Goal: Information Seeking & Learning: Learn about a topic

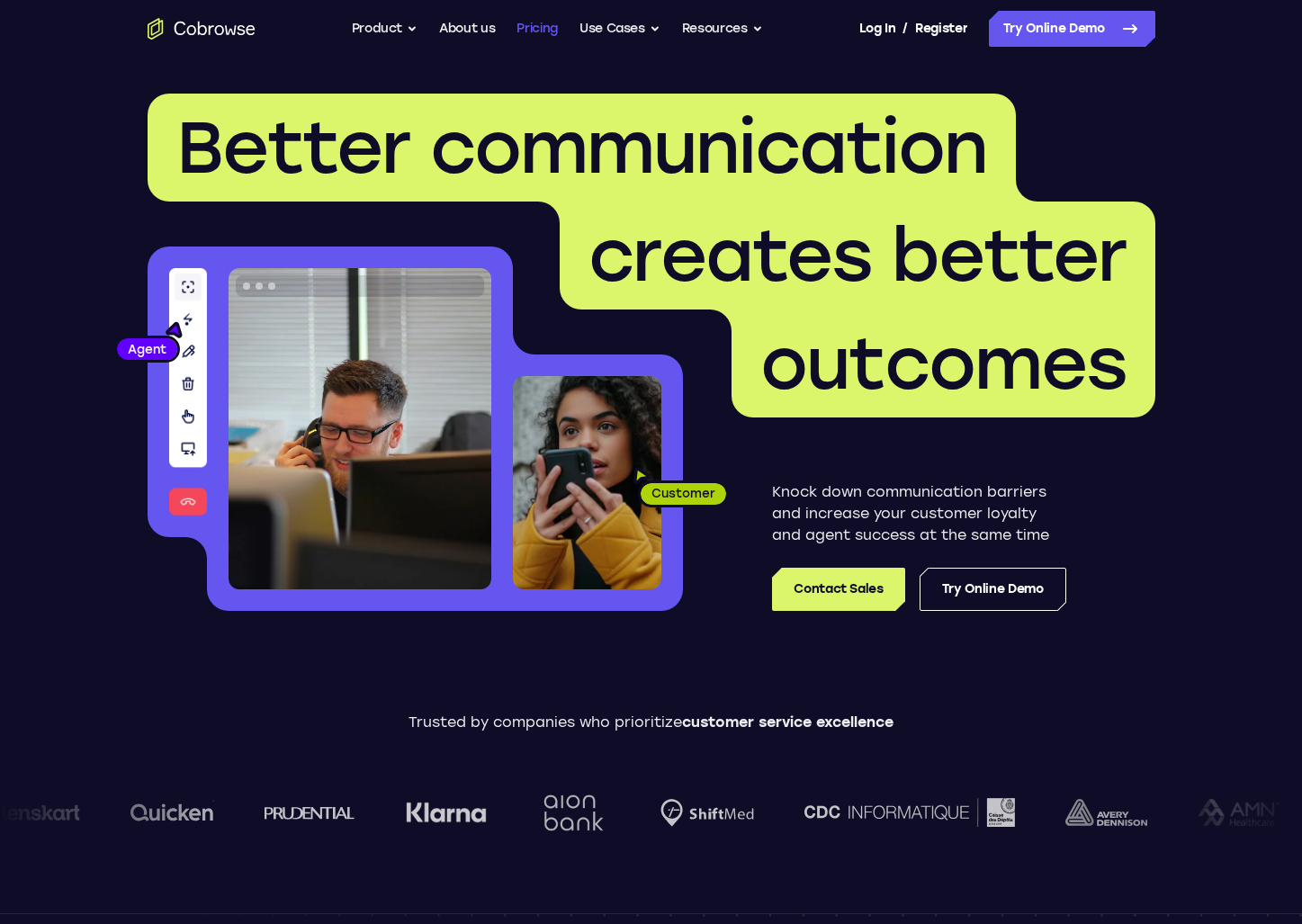
click at [527, 35] on link "Pricing" at bounding box center [537, 29] width 42 height 36
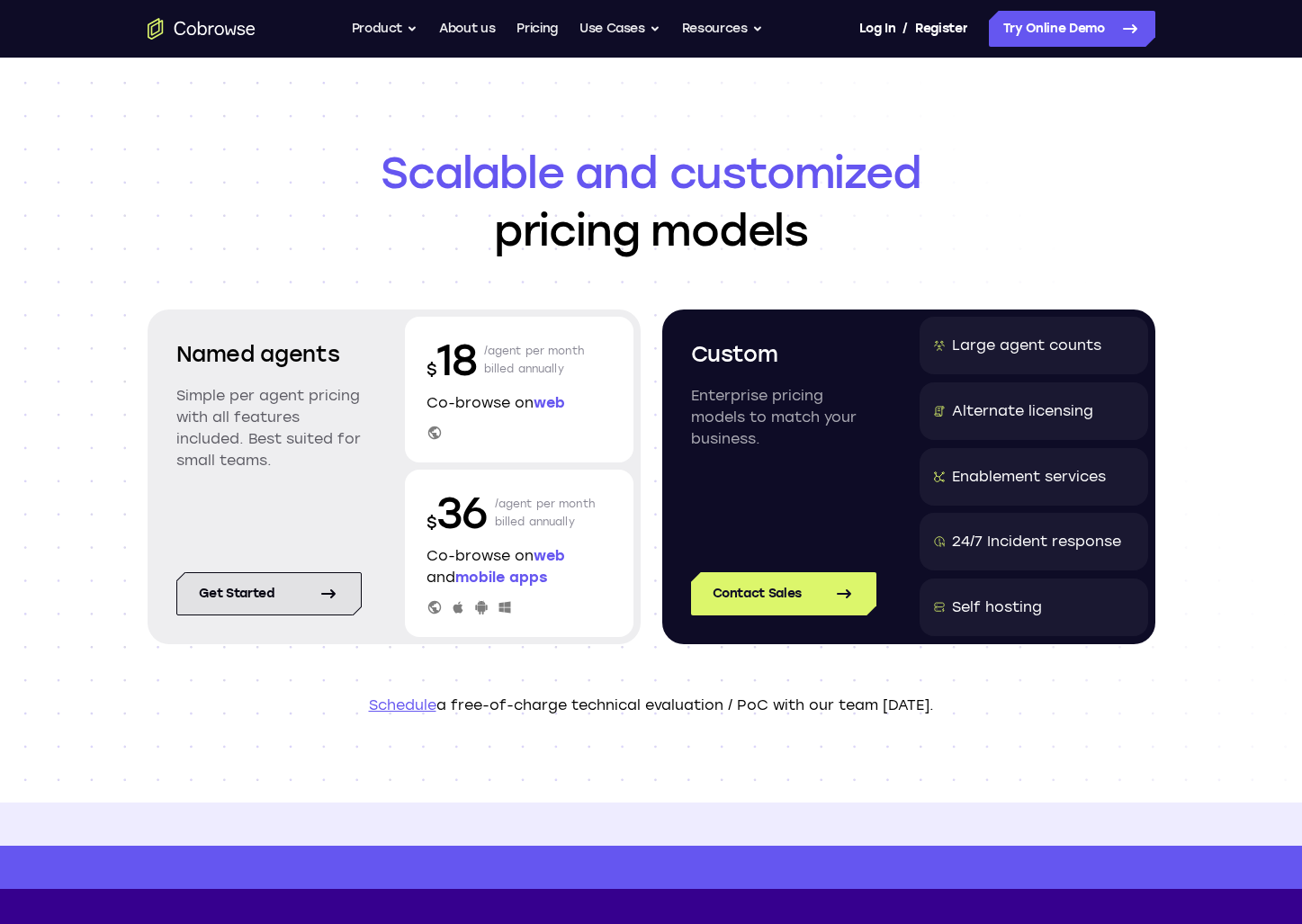
click at [307, 600] on link "Get started" at bounding box center [269, 594] width 185 height 44
click at [638, 24] on button "Use Cases" at bounding box center [620, 29] width 81 height 36
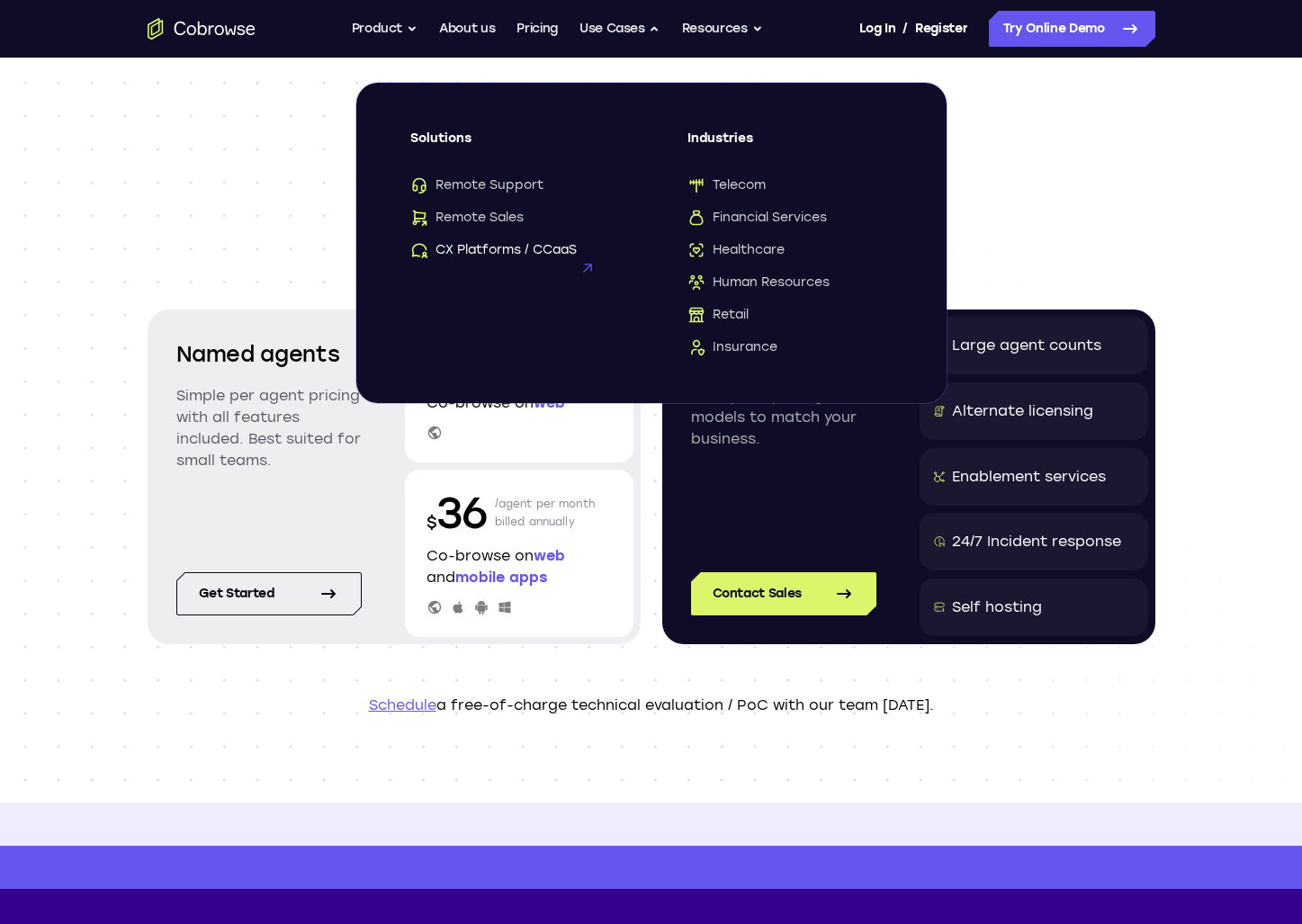
click at [515, 253] on span "CX Platforms / CCaaS" at bounding box center [493, 250] width 166 height 18
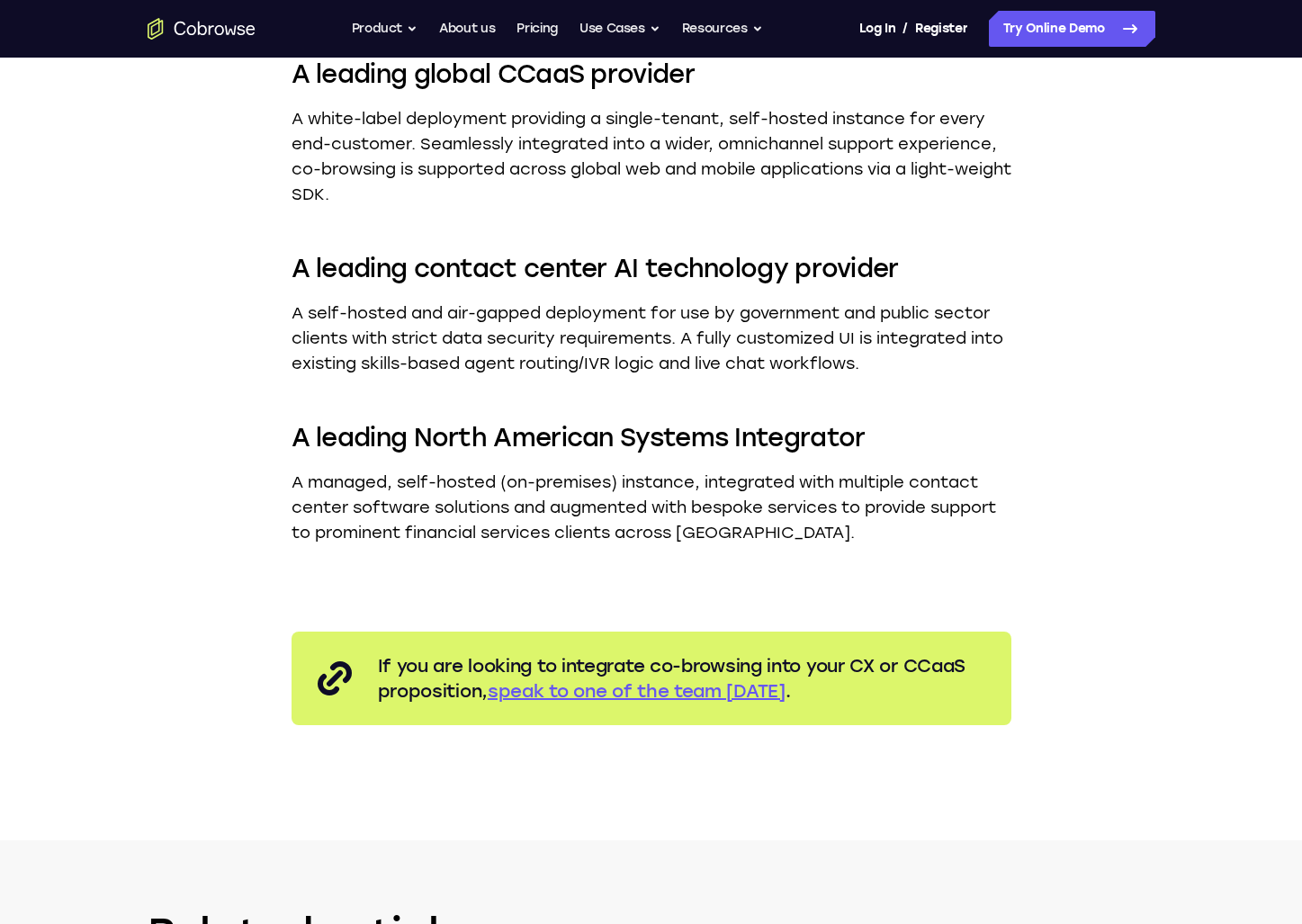
scroll to position [2991, 0]
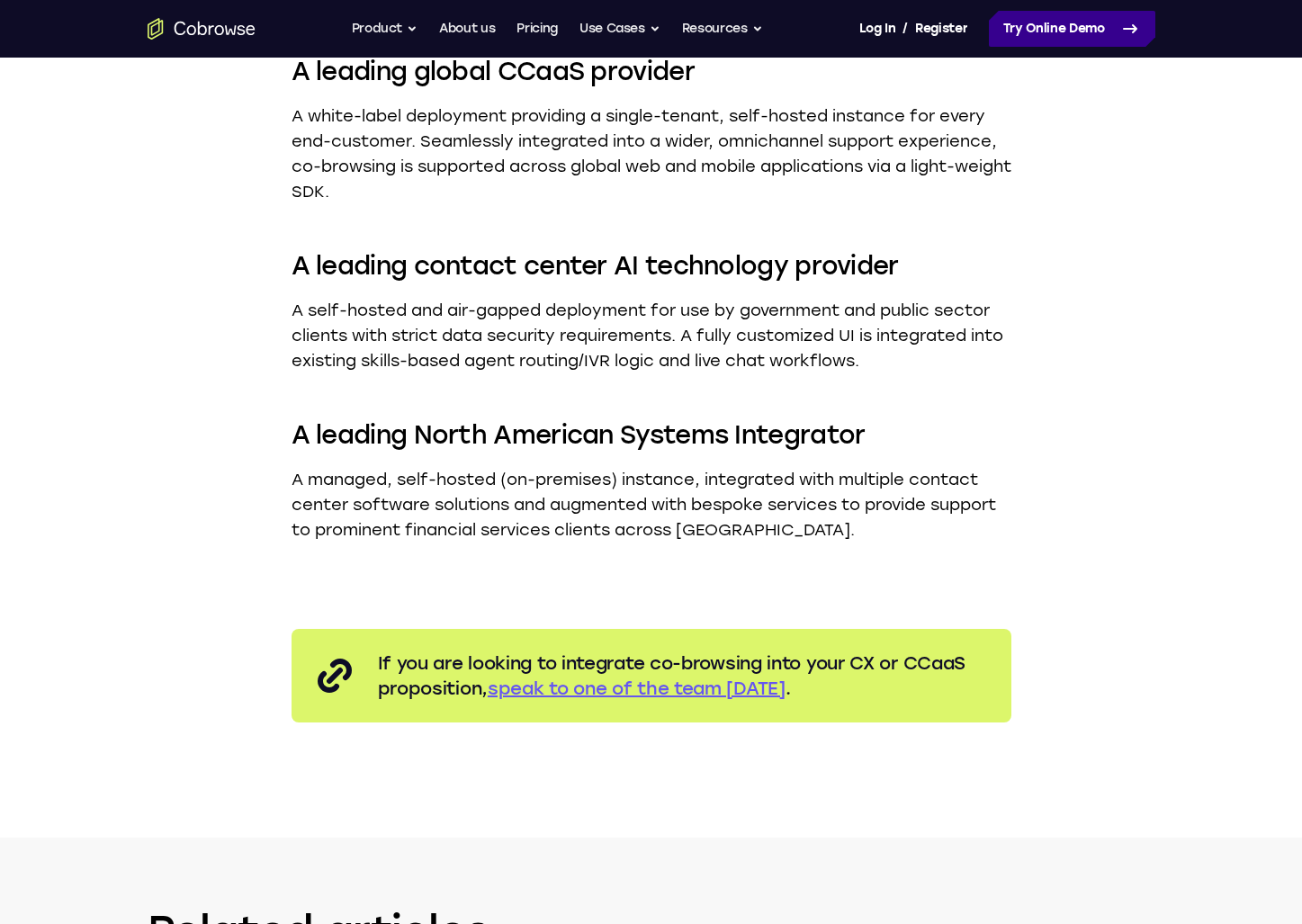
click at [1094, 40] on link "Try Online Demo" at bounding box center [1072, 29] width 166 height 36
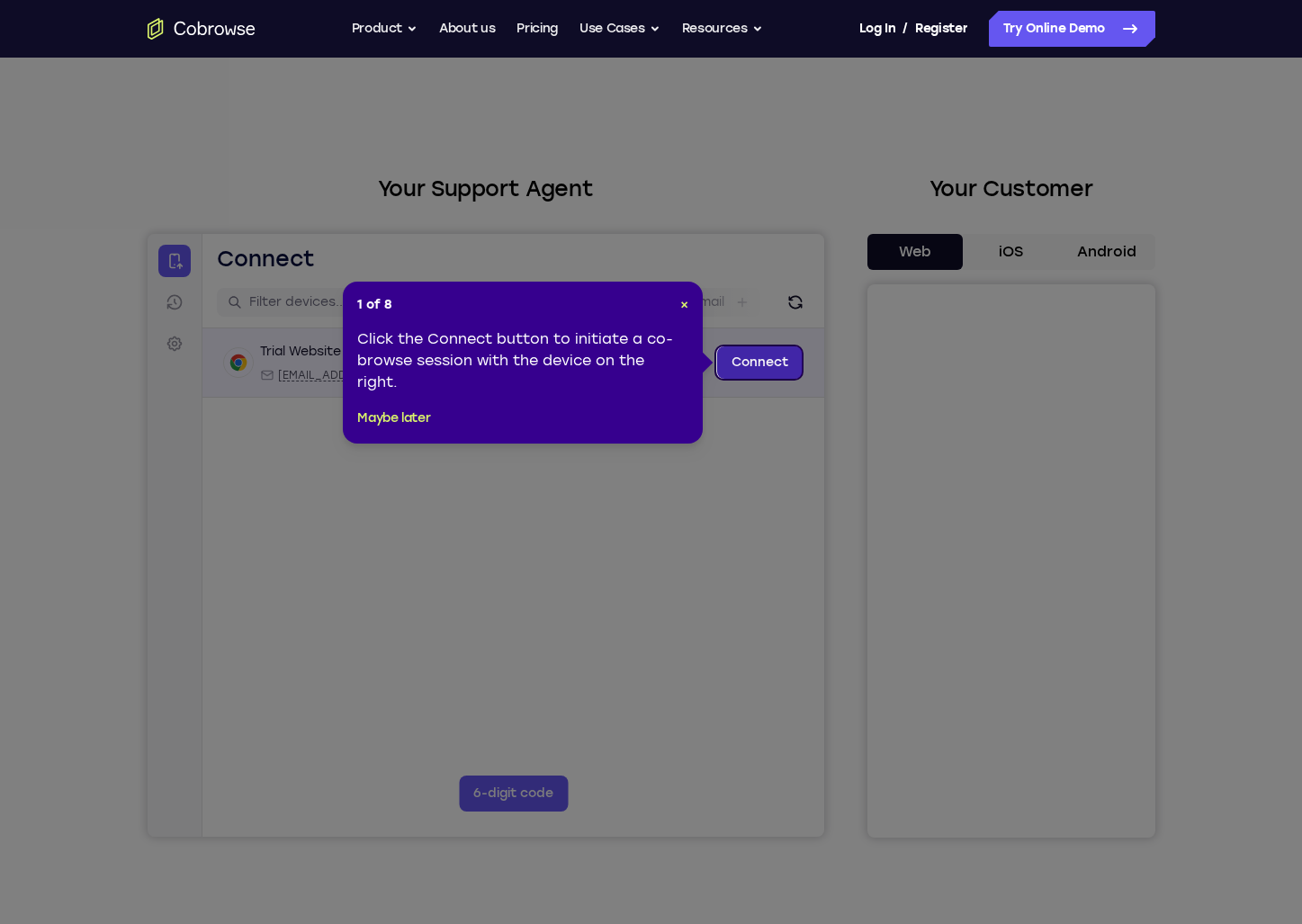
click at [756, 373] on link "Connect" at bounding box center [759, 362] width 85 height 33
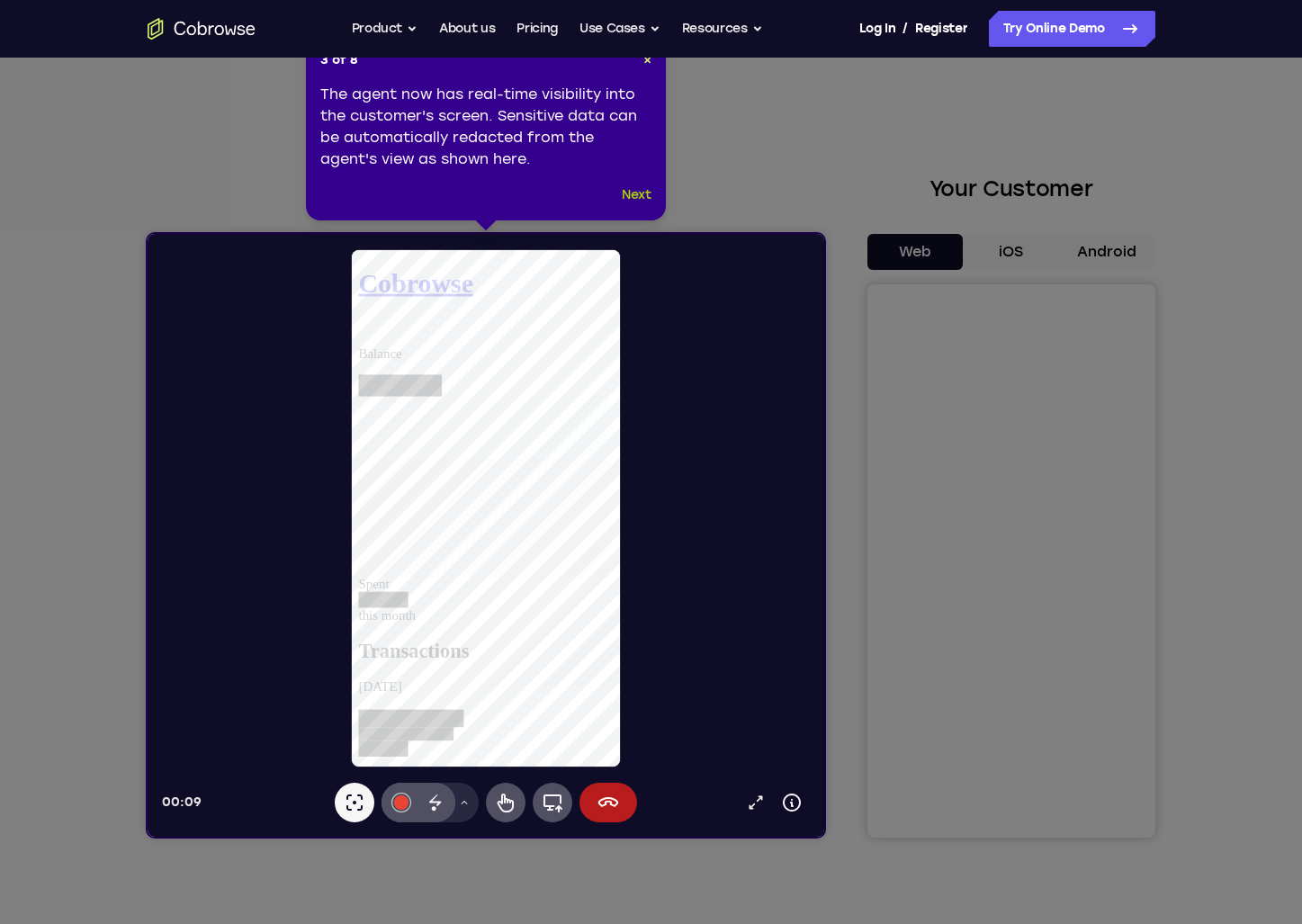
click at [627, 197] on button "Next" at bounding box center [637, 195] width 30 height 22
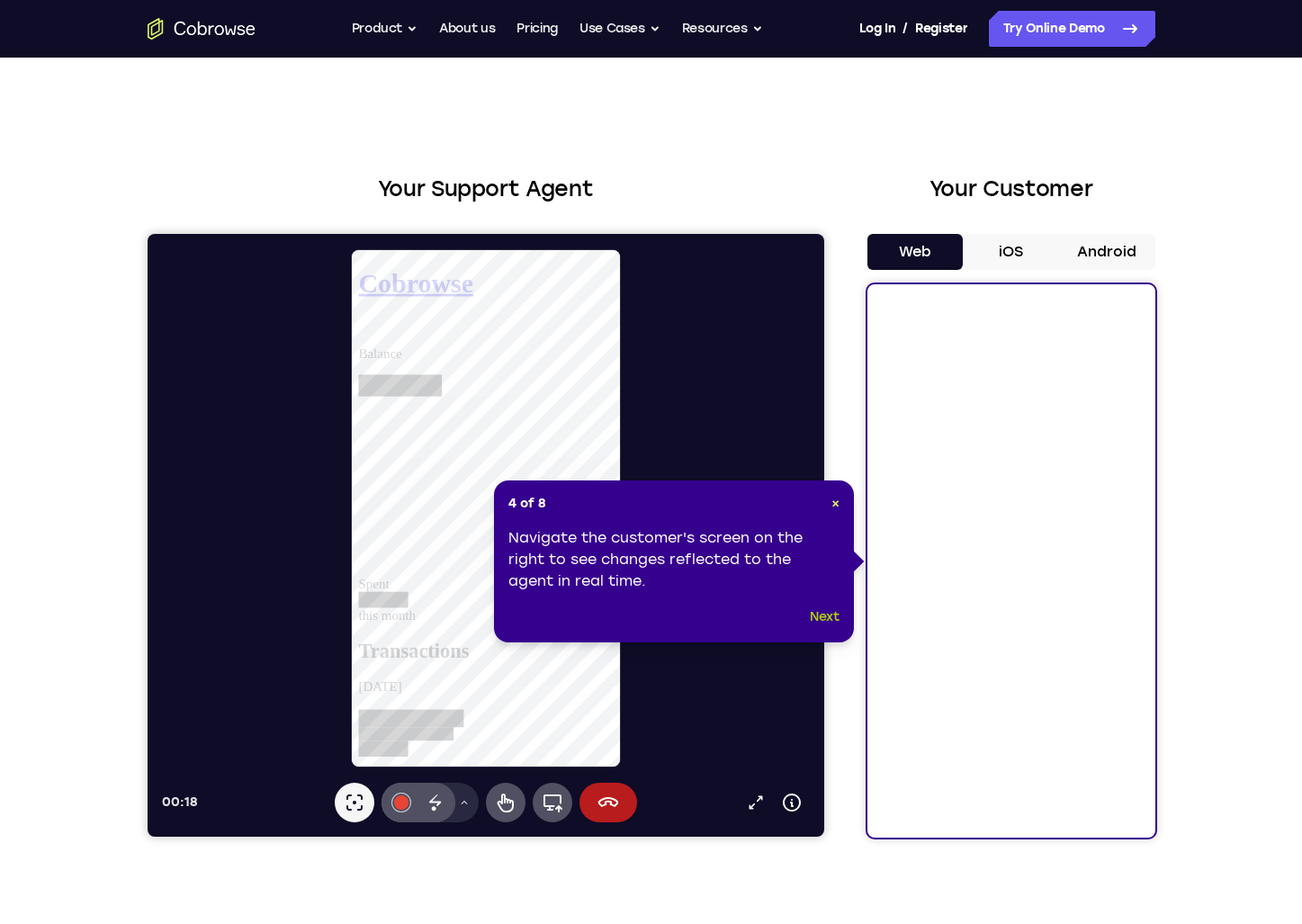
click at [824, 620] on button "Next" at bounding box center [825, 617] width 30 height 22
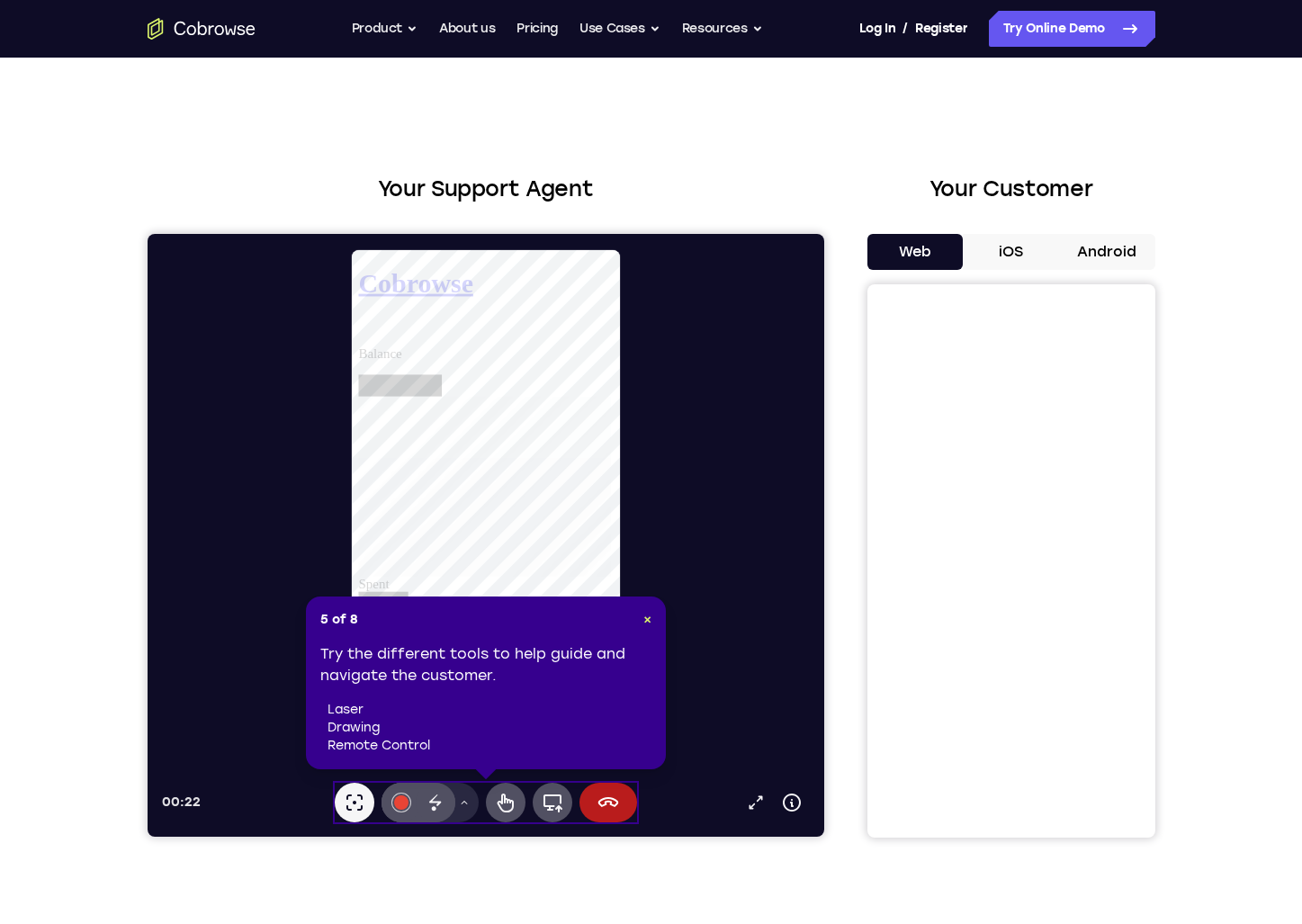
click at [654, 621] on div "5 of 8 × Try the different tools to help guide and navigate the customer. laser…" at bounding box center [486, 682] width 360 height 172
click at [646, 621] on span "×" at bounding box center [647, 619] width 8 height 15
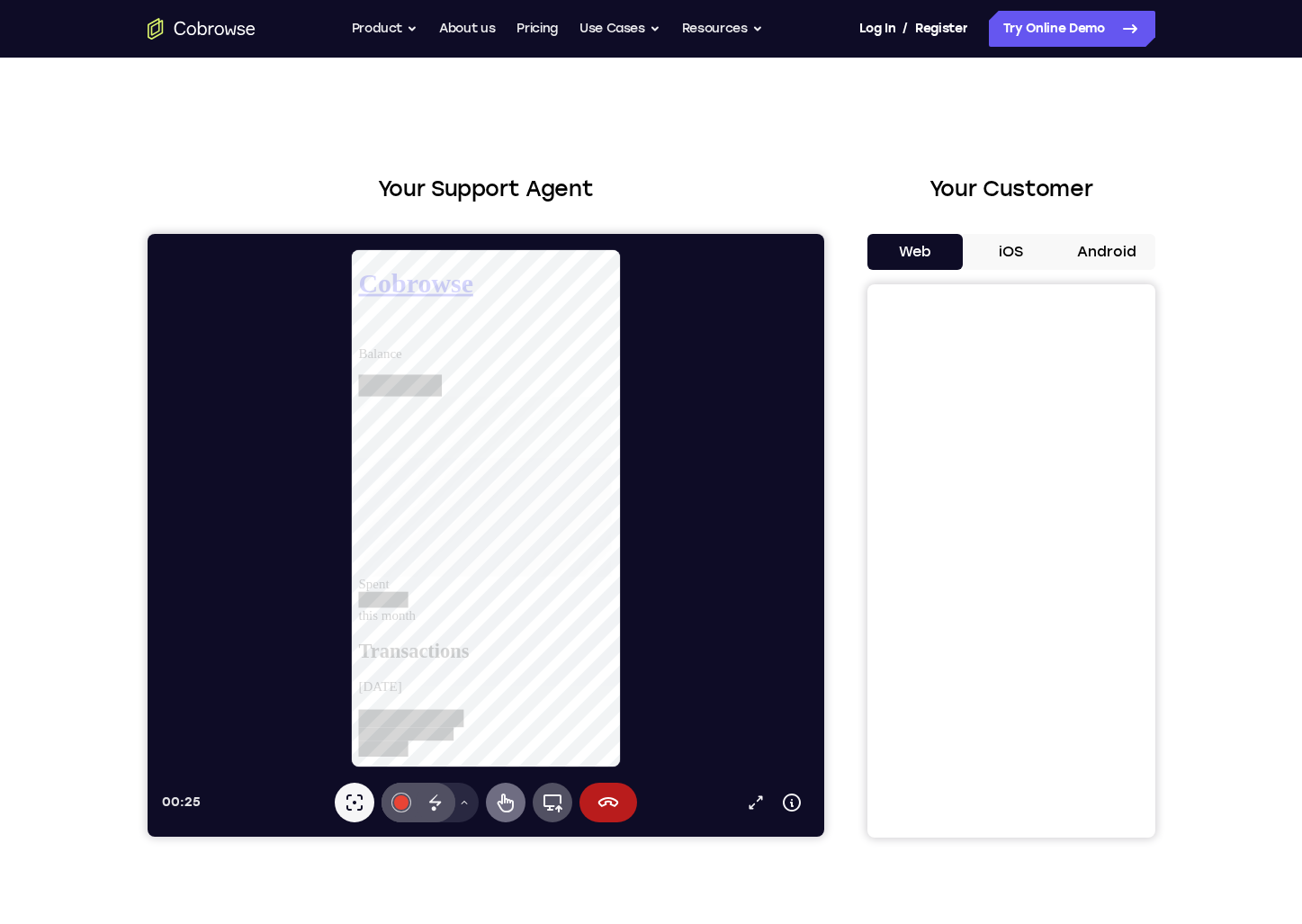
click at [506, 807] on icon at bounding box center [505, 802] width 22 height 22
click at [503, 811] on icon at bounding box center [504, 802] width 16 height 19
click at [511, 807] on icon at bounding box center [504, 802] width 16 height 19
click at [551, 813] on button "Full device" at bounding box center [552, 802] width 40 height 40
